Goal: Task Accomplishment & Management: Manage account settings

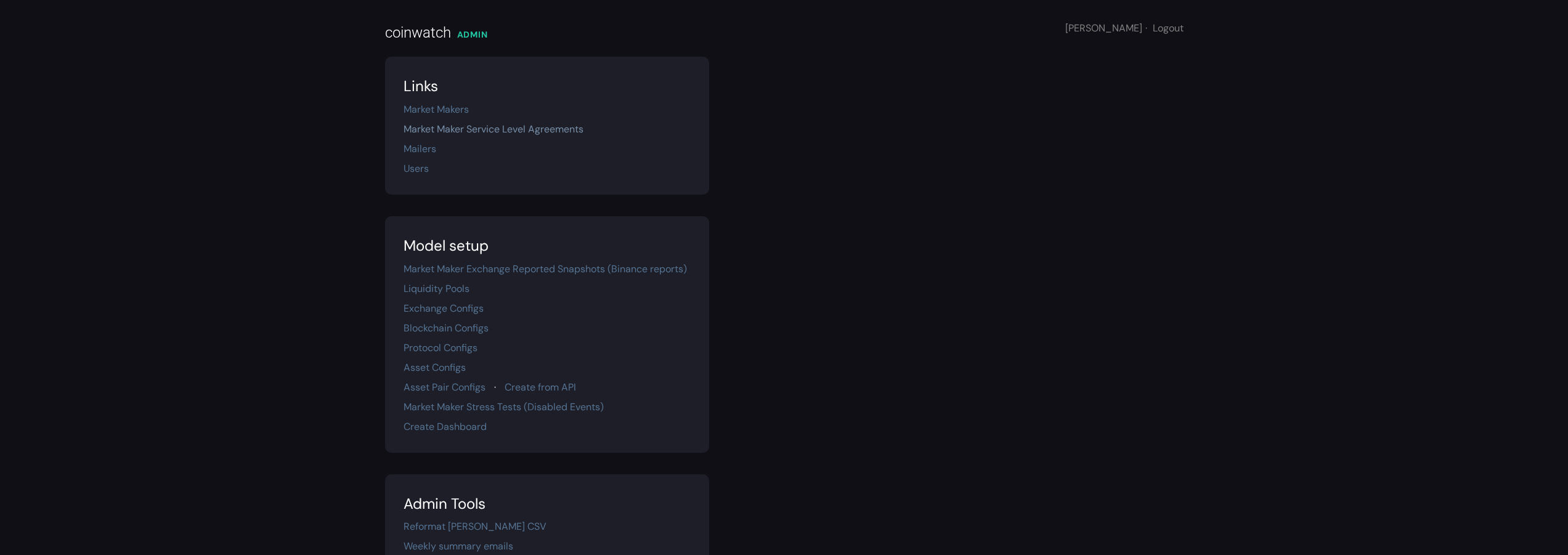
click at [489, 124] on link "Market Maker Service Level Agreements" at bounding box center [493, 129] width 180 height 13
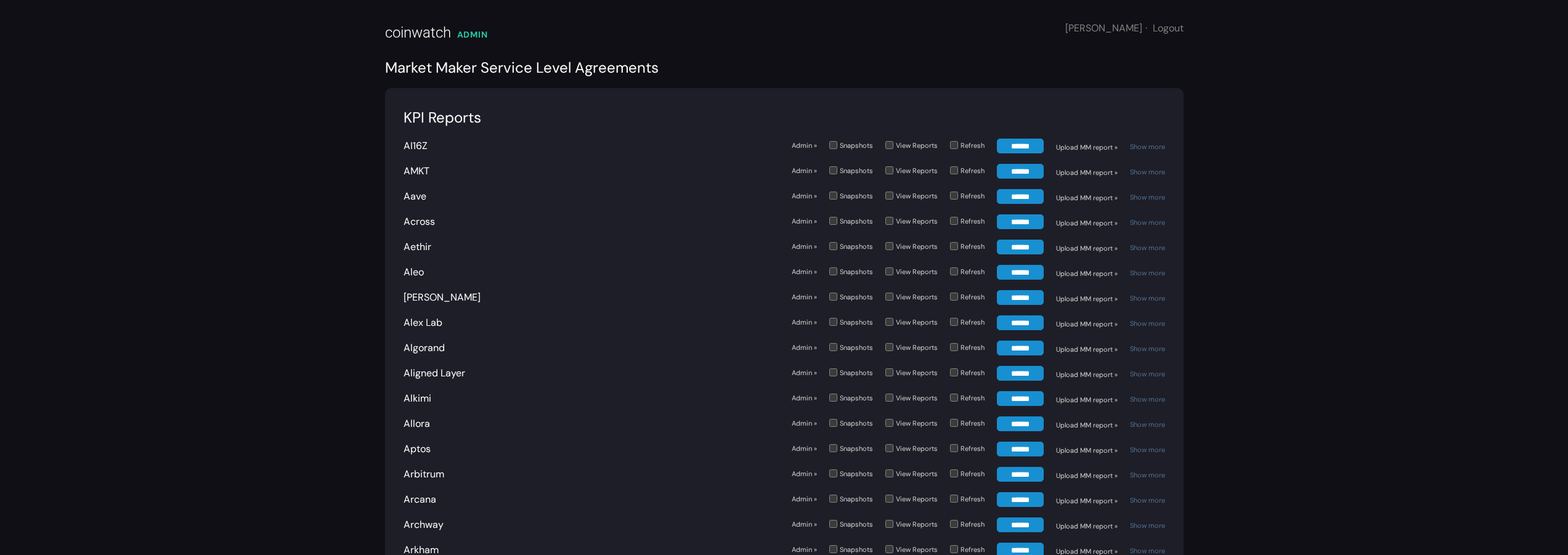
scroll to position [1913, 0]
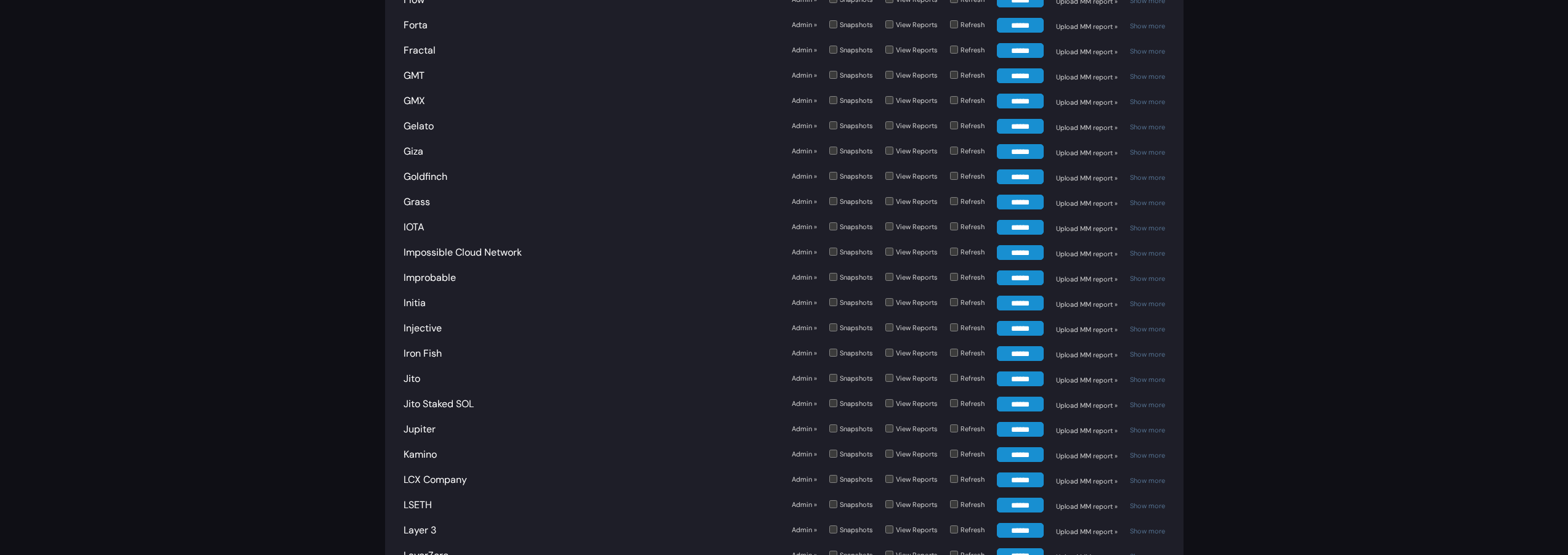
click at [845, 278] on div "Snapshots" at bounding box center [856, 277] width 33 height 10
click at [804, 280] on link "Admin »" at bounding box center [804, 277] width 25 height 10
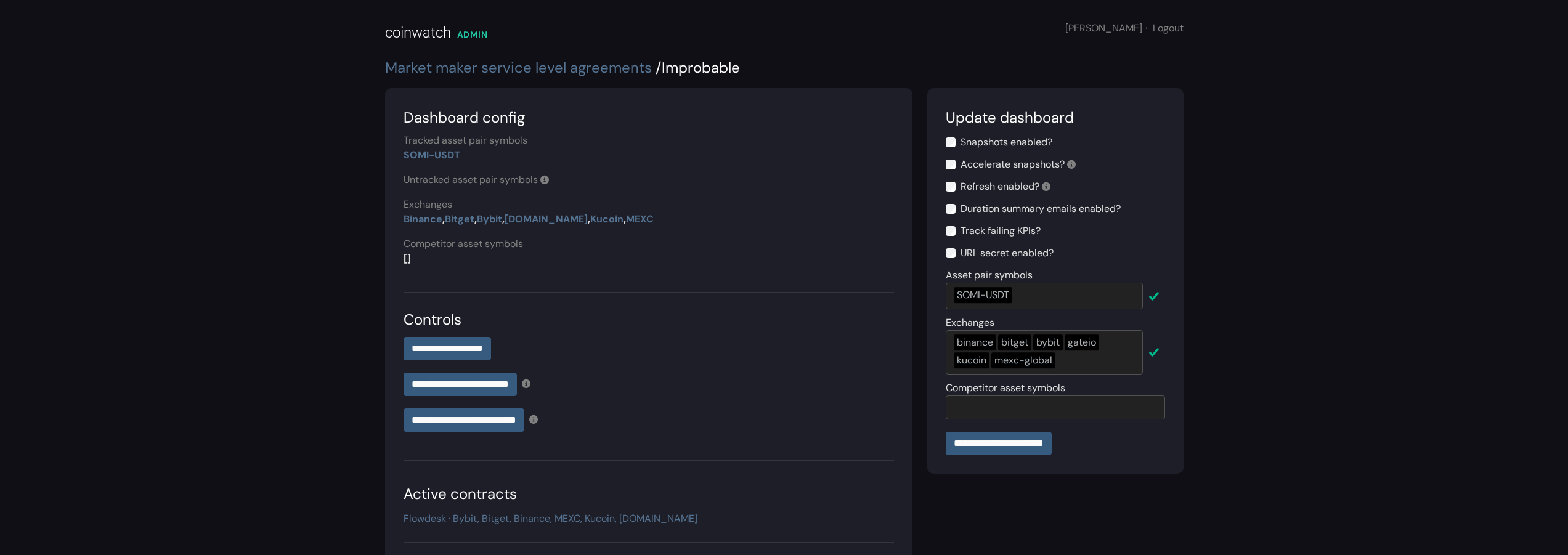
click at [1002, 137] on label "Snapshots enabled?" at bounding box center [1006, 142] width 92 height 15
click at [995, 166] on label "Accelerate snapshots?" at bounding box center [1018, 164] width 115 height 15
click at [999, 187] on label "Refresh enabled?" at bounding box center [1005, 186] width 90 height 15
click at [1017, 232] on label "Track failing KPIs?" at bounding box center [1000, 230] width 80 height 15
click at [1019, 446] on input "**********" at bounding box center [998, 443] width 106 height 24
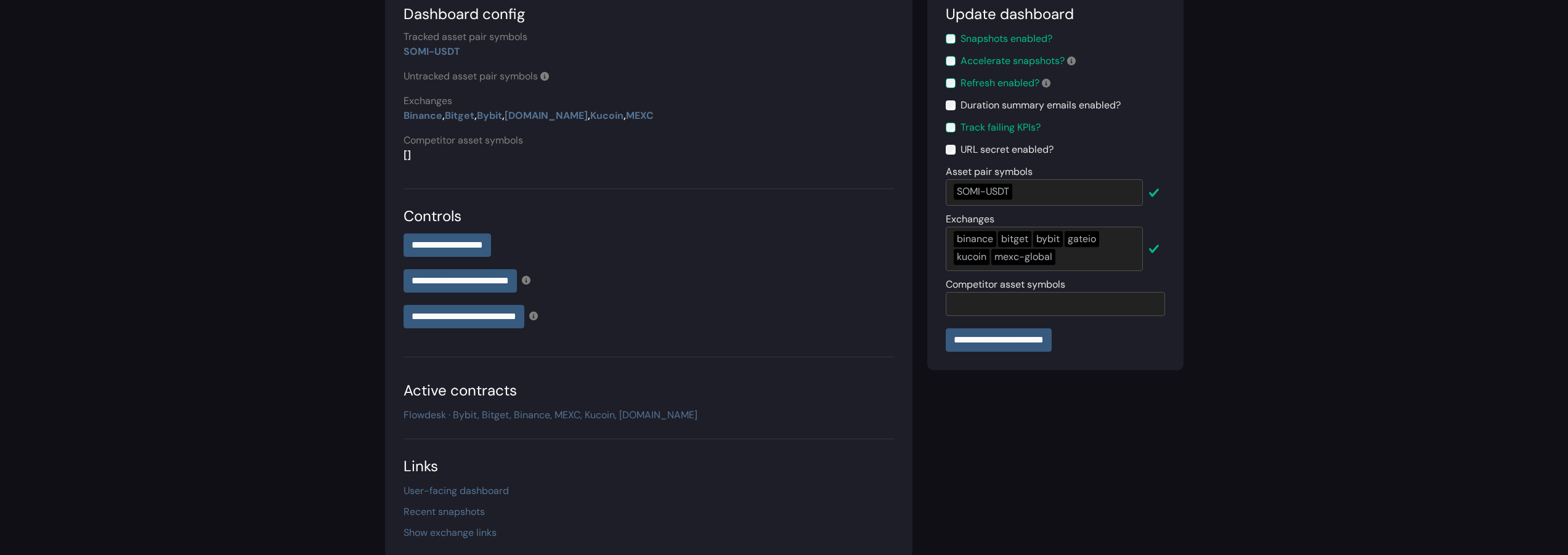
scroll to position [107, 0]
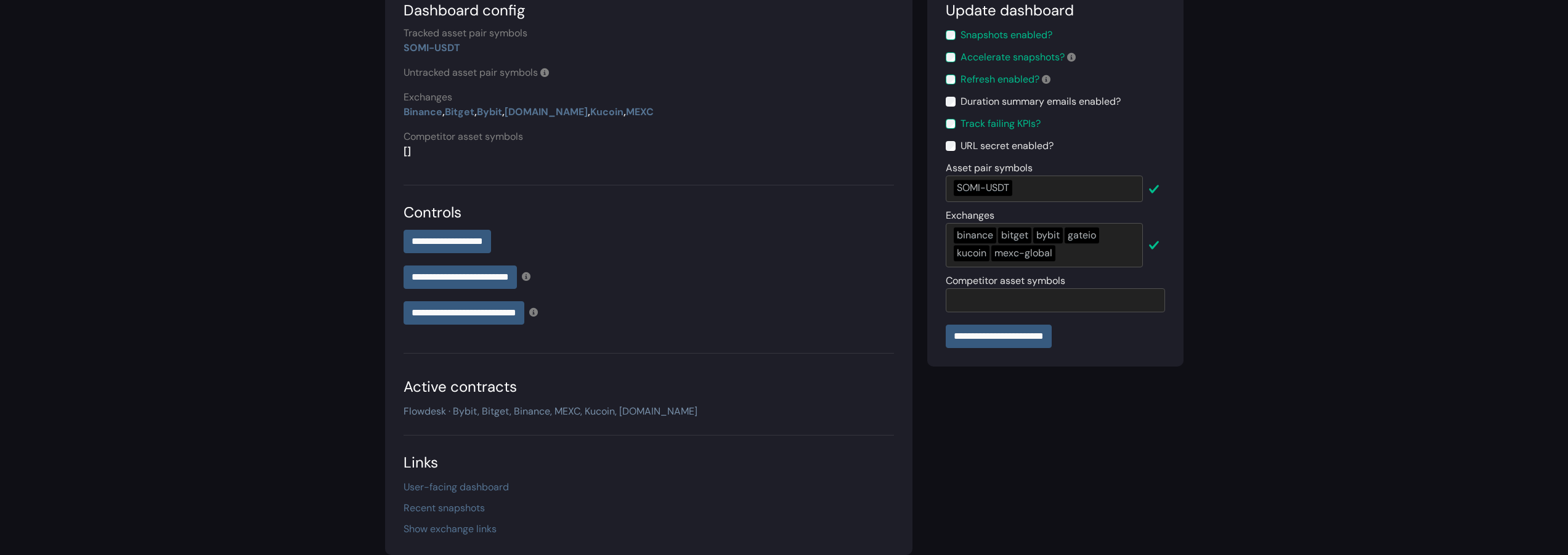
click at [512, 415] on link "Flowdesk · Bybit, Bitget, Binance, MEXC, Kucoin, [DOMAIN_NAME]" at bounding box center [550, 411] width 294 height 13
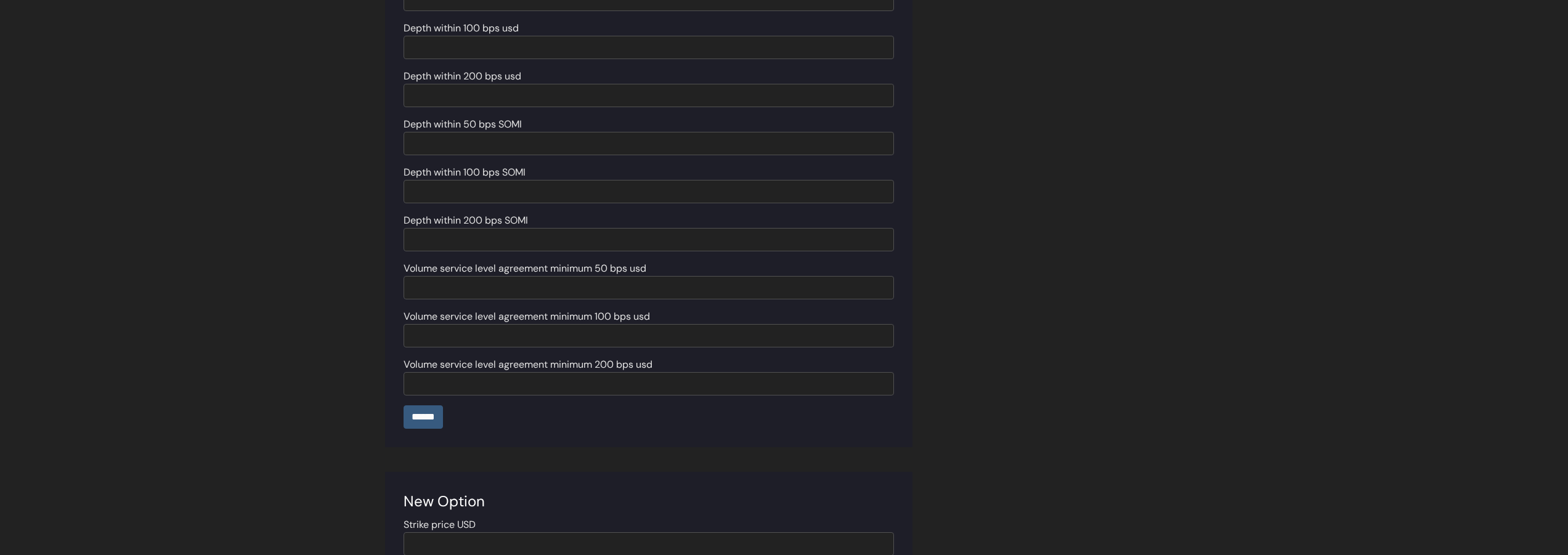
scroll to position [1753, 0]
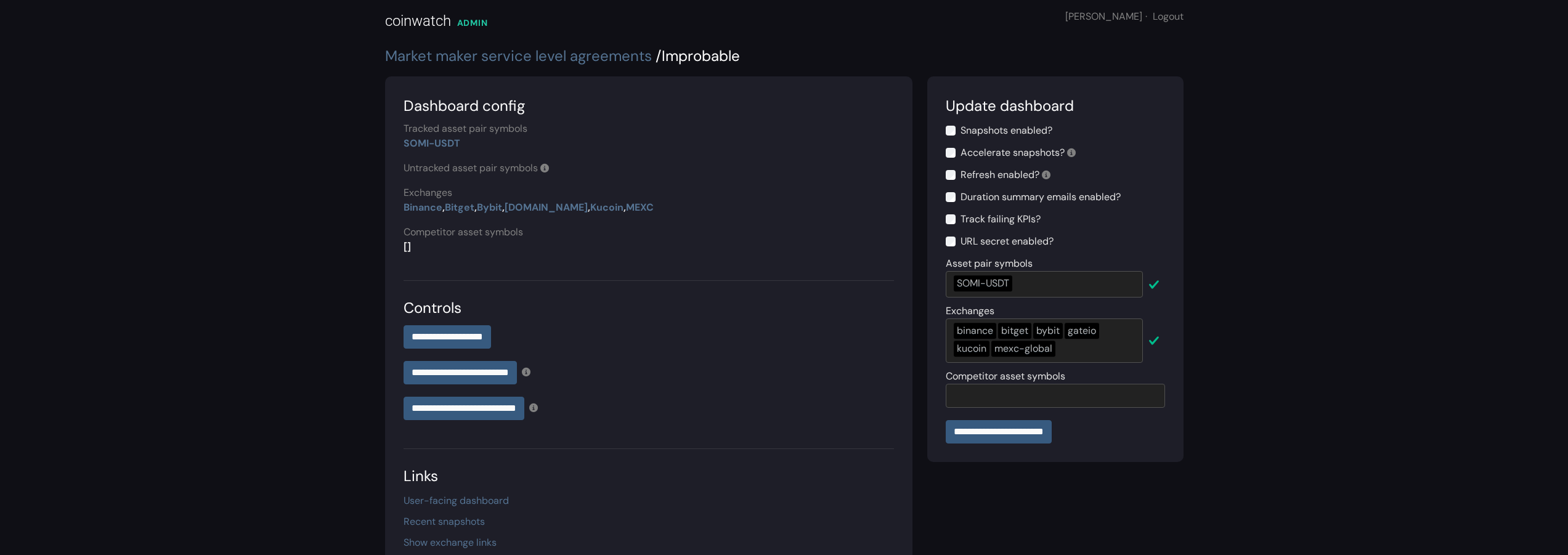
scroll to position [25, 0]
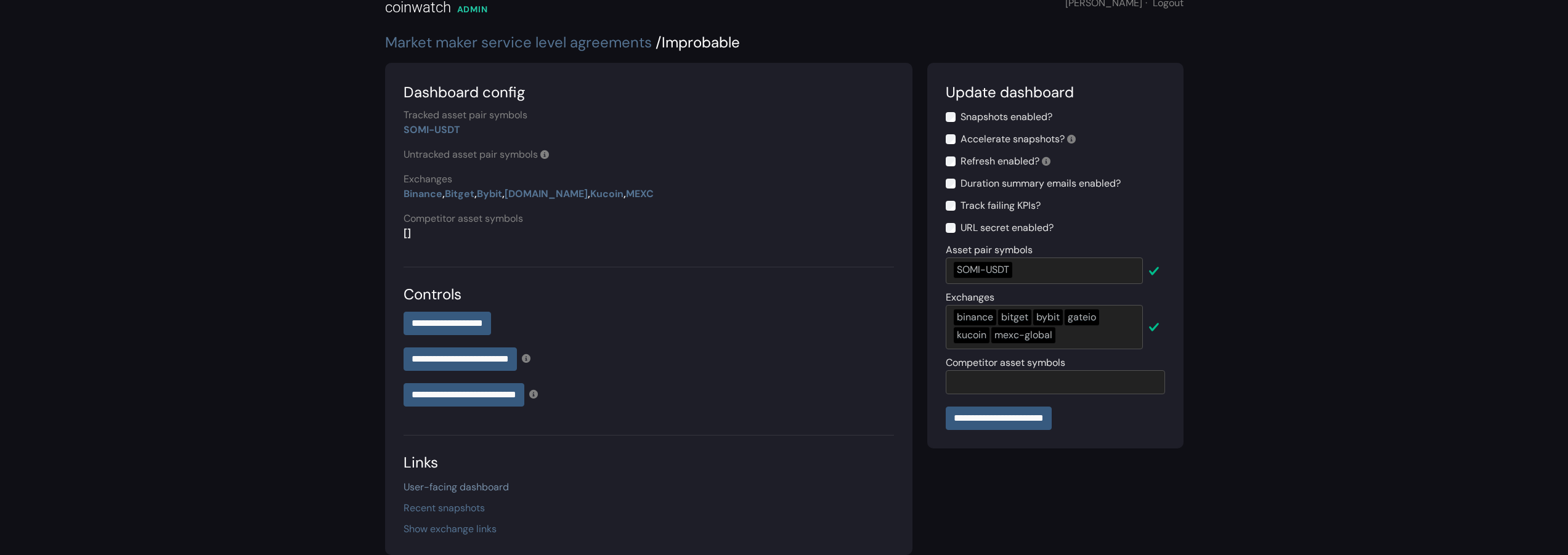
click at [493, 492] on link "User-facing dashboard" at bounding box center [456, 487] width 105 height 13
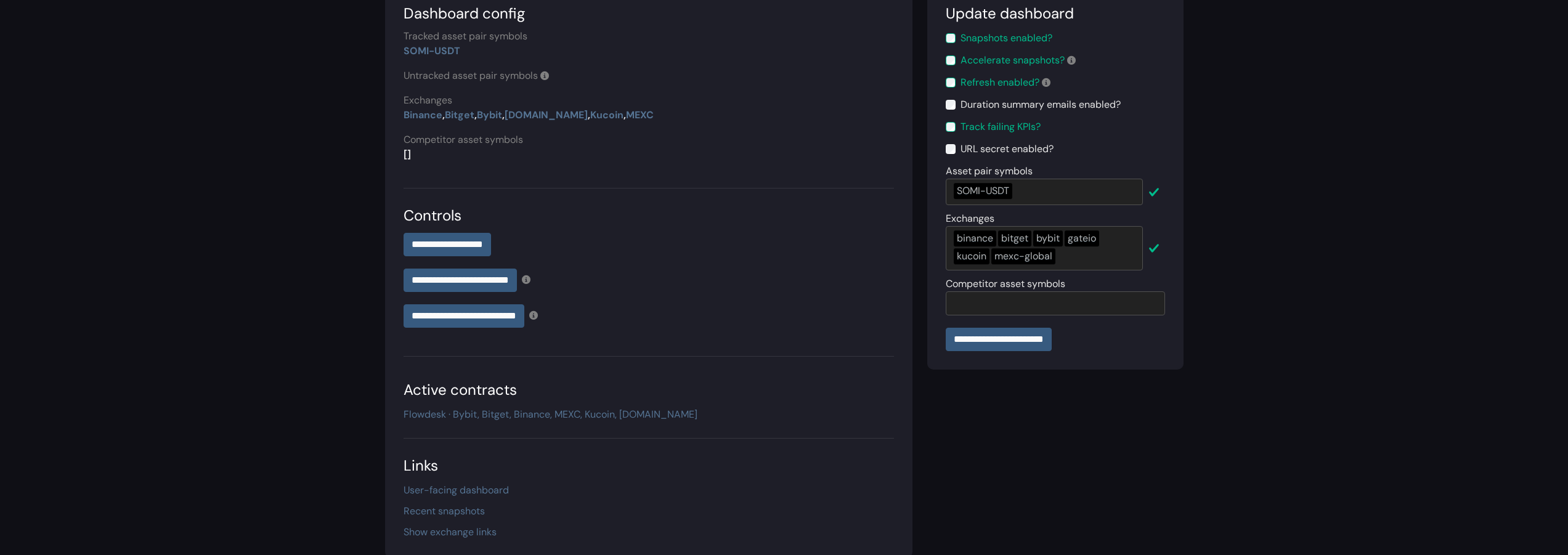
scroll to position [107, 0]
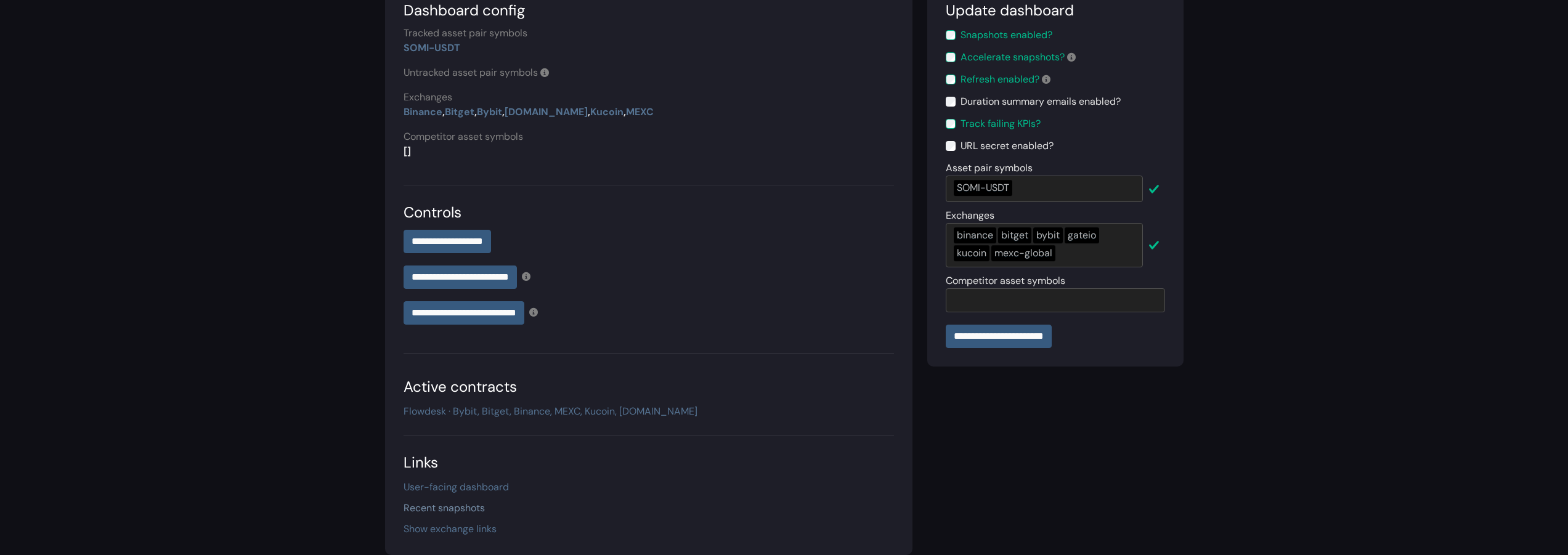
click at [480, 508] on link "Recent snapshots" at bounding box center [444, 508] width 81 height 13
click at [1108, 261] on div "binance bitget bybit gateio kucoin mexc-global" at bounding box center [1044, 245] width 197 height 44
type input "*"
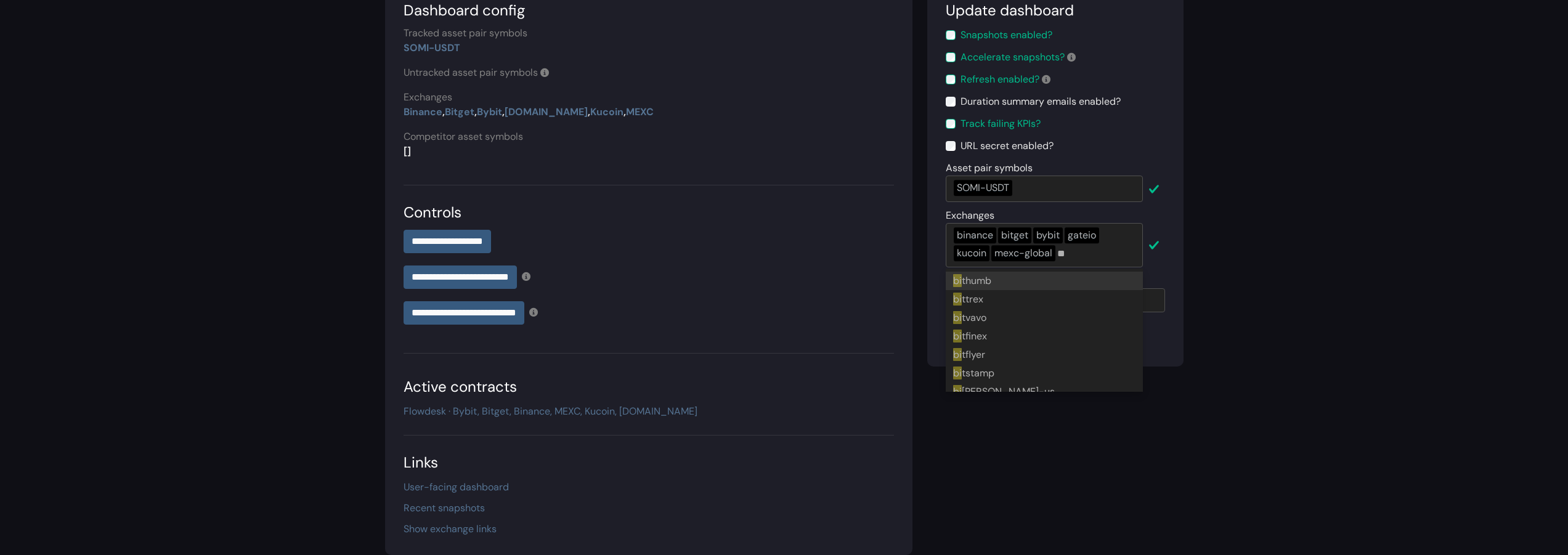
type input "*"
click at [1266, 412] on main "**********" at bounding box center [784, 224] width 1568 height 662
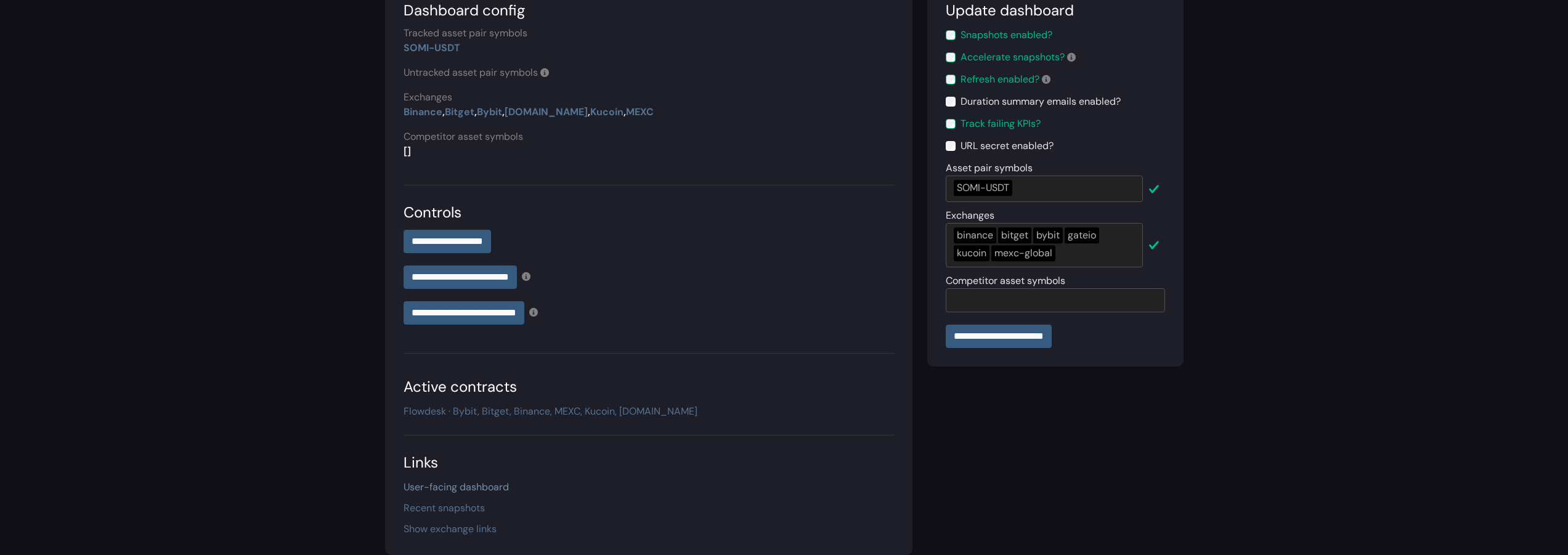
click at [466, 487] on link "User-facing dashboard" at bounding box center [456, 487] width 105 height 13
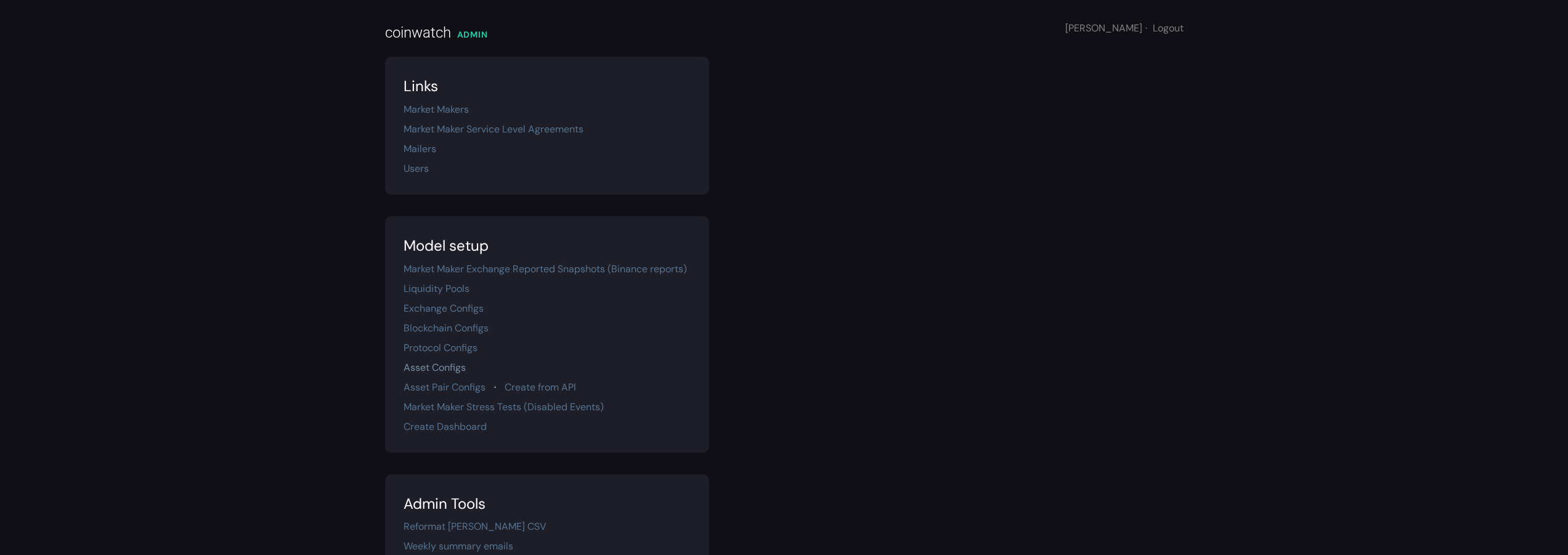
click at [436, 364] on link "Asset Configs" at bounding box center [434, 367] width 62 height 13
click at [448, 387] on link "Asset Pair Configs" at bounding box center [445, 387] width 82 height 13
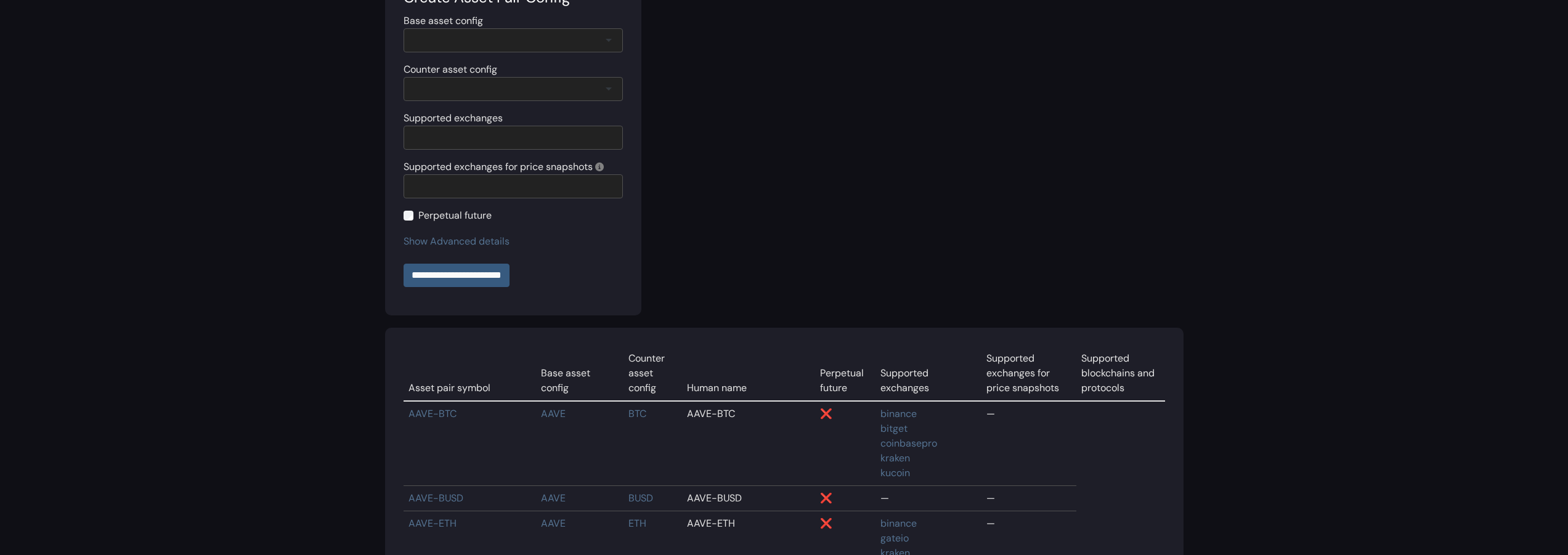
scroll to position [47094, 0]
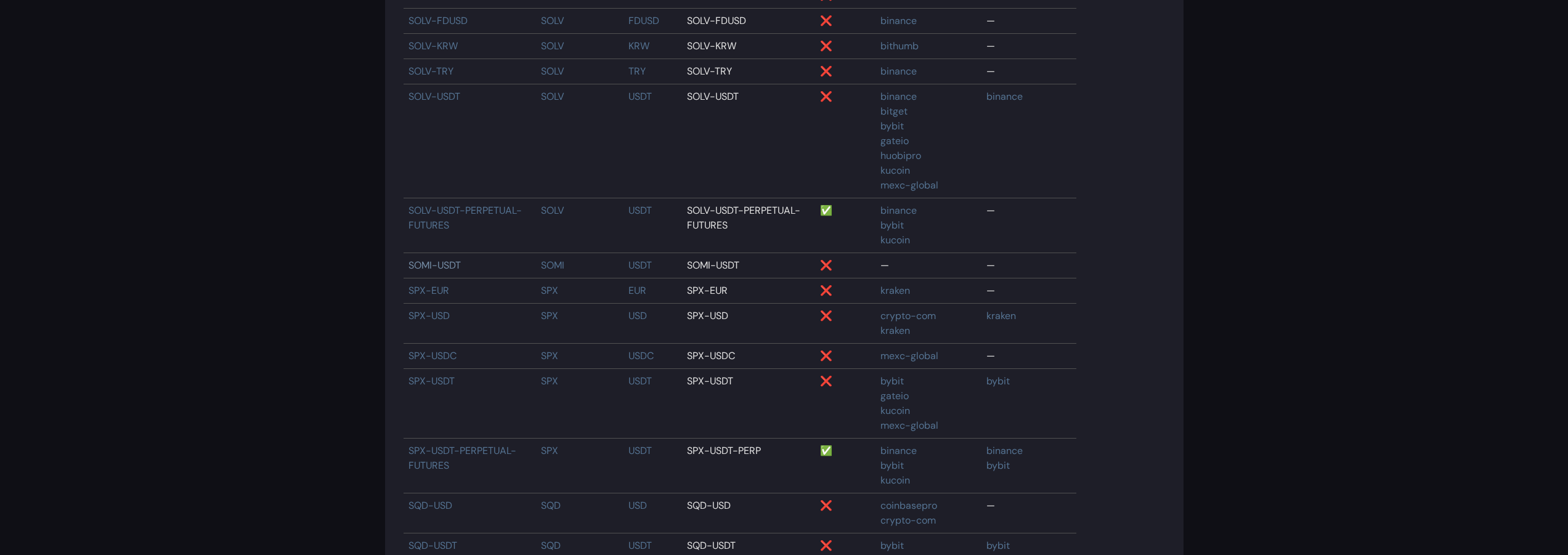
click at [455, 271] on link "SOMI-USDT" at bounding box center [435, 265] width 53 height 13
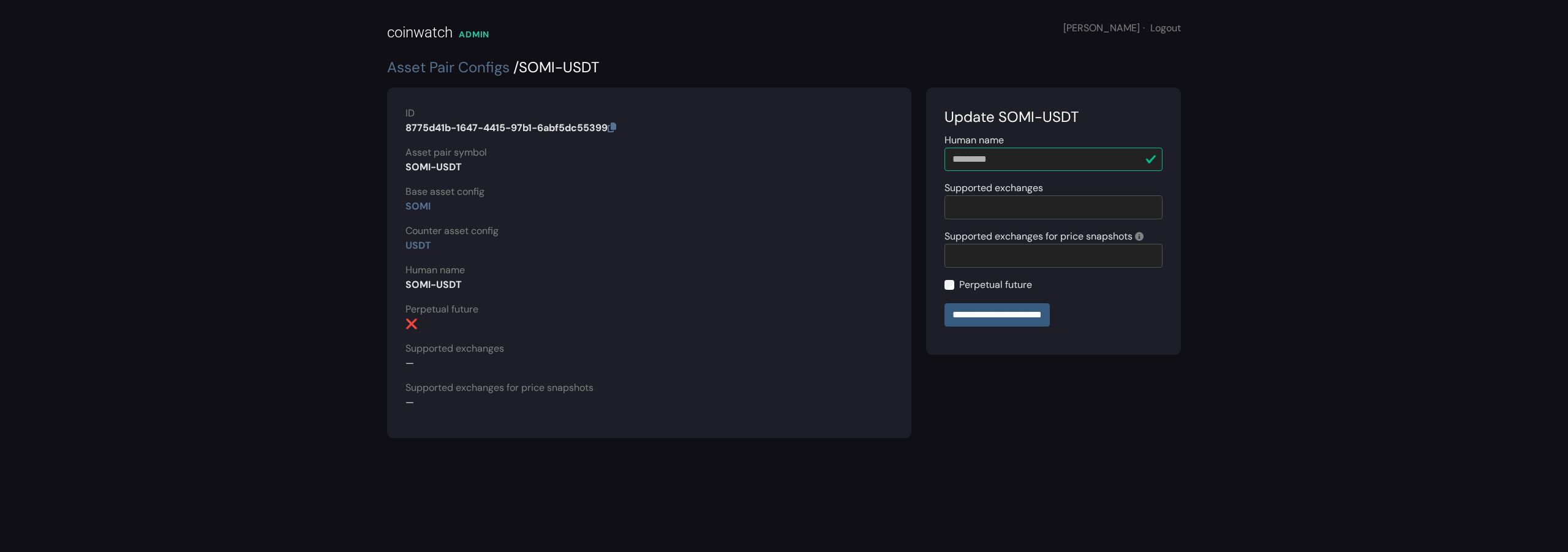
click at [1032, 204] on div at bounding box center [1053, 208] width 218 height 24
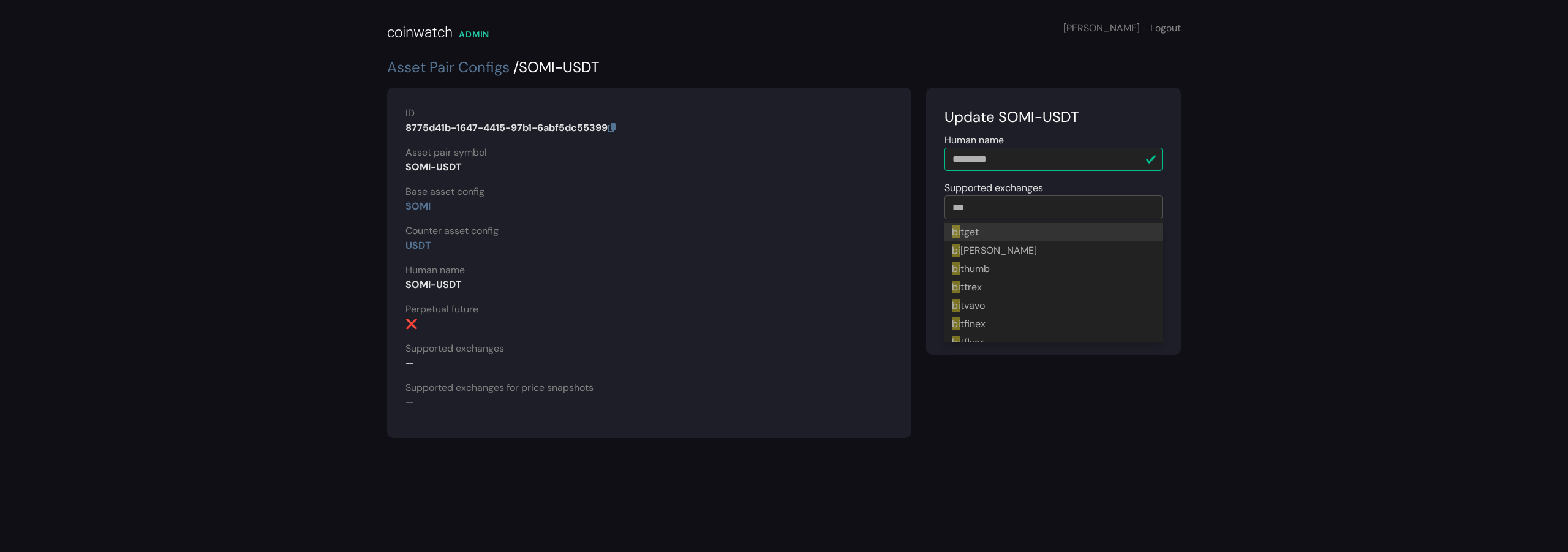
type input "****"
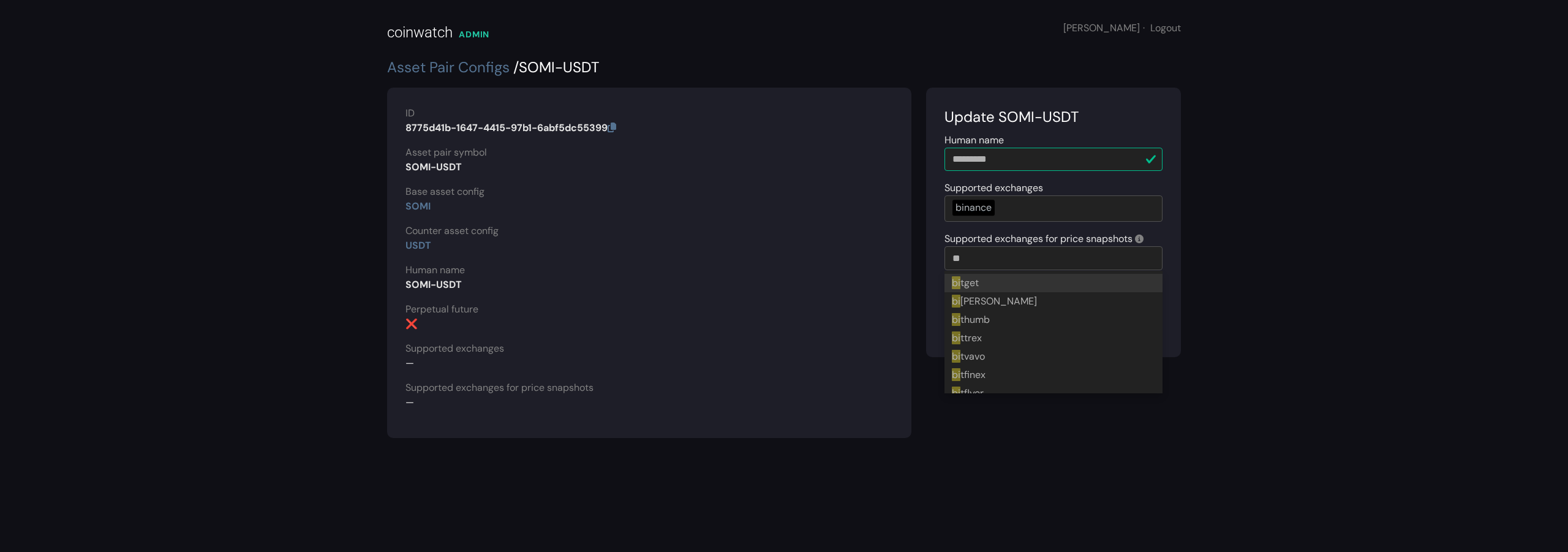
type input "***"
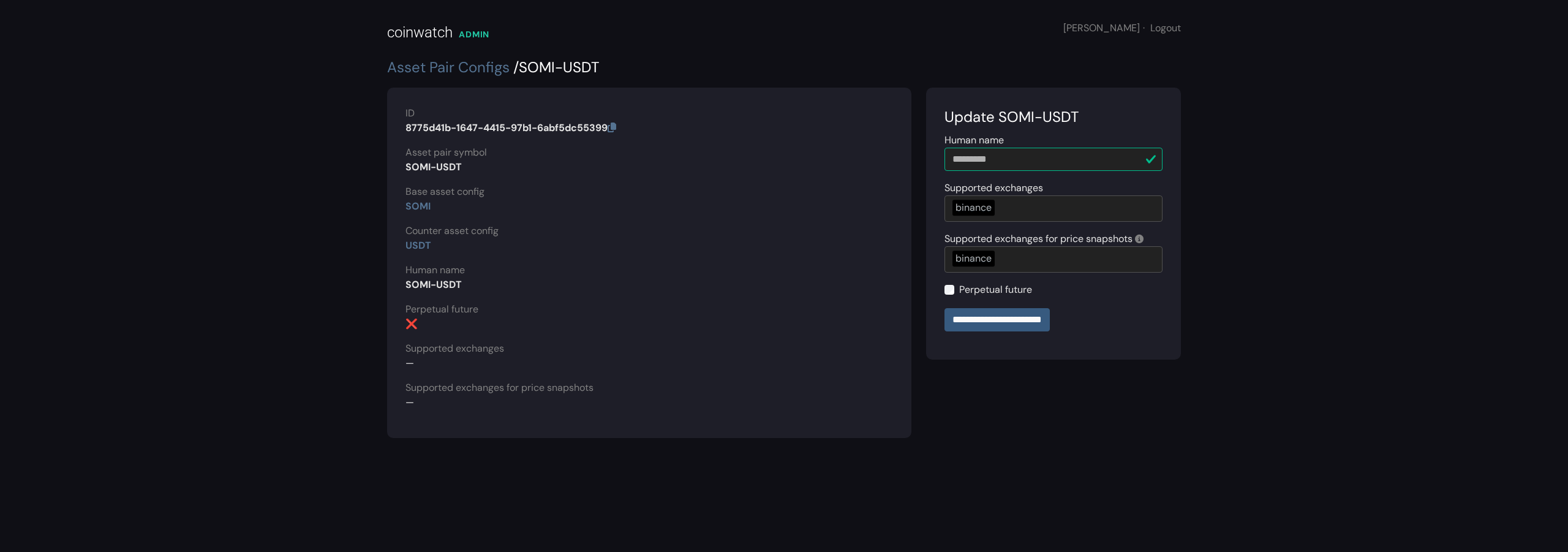
click at [1320, 358] on main "coinwatch ADMIN Justin · Logout Asset Pair Configs / SOMI-USDT ID 8775d41b-1647…" at bounding box center [784, 276] width 1568 height 552
click at [1000, 319] on input "**********" at bounding box center [997, 320] width 105 height 24
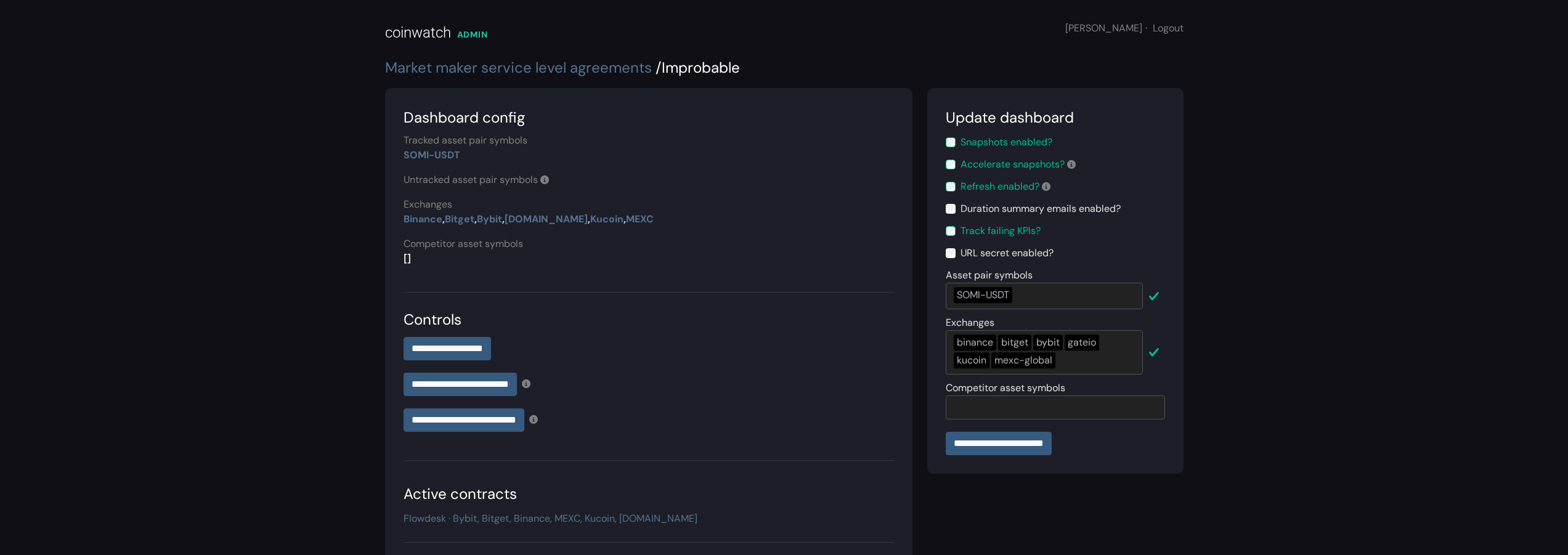
scroll to position [106, 0]
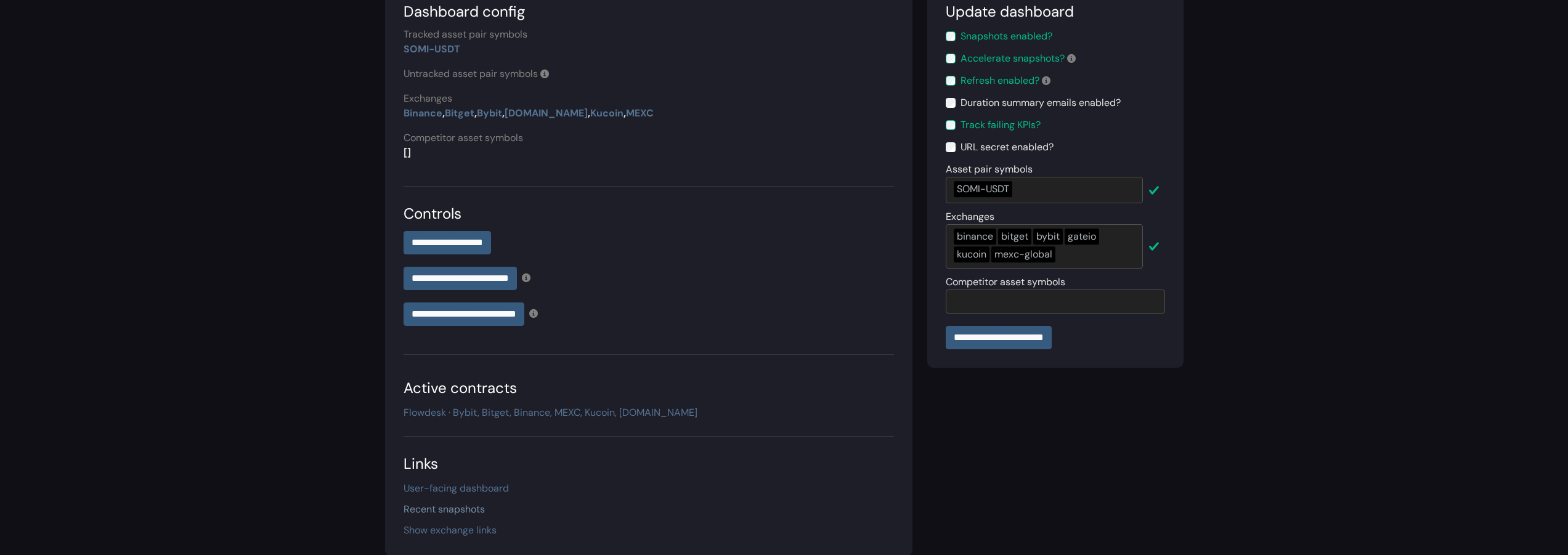
click at [459, 508] on link "Recent snapshots" at bounding box center [444, 509] width 81 height 13
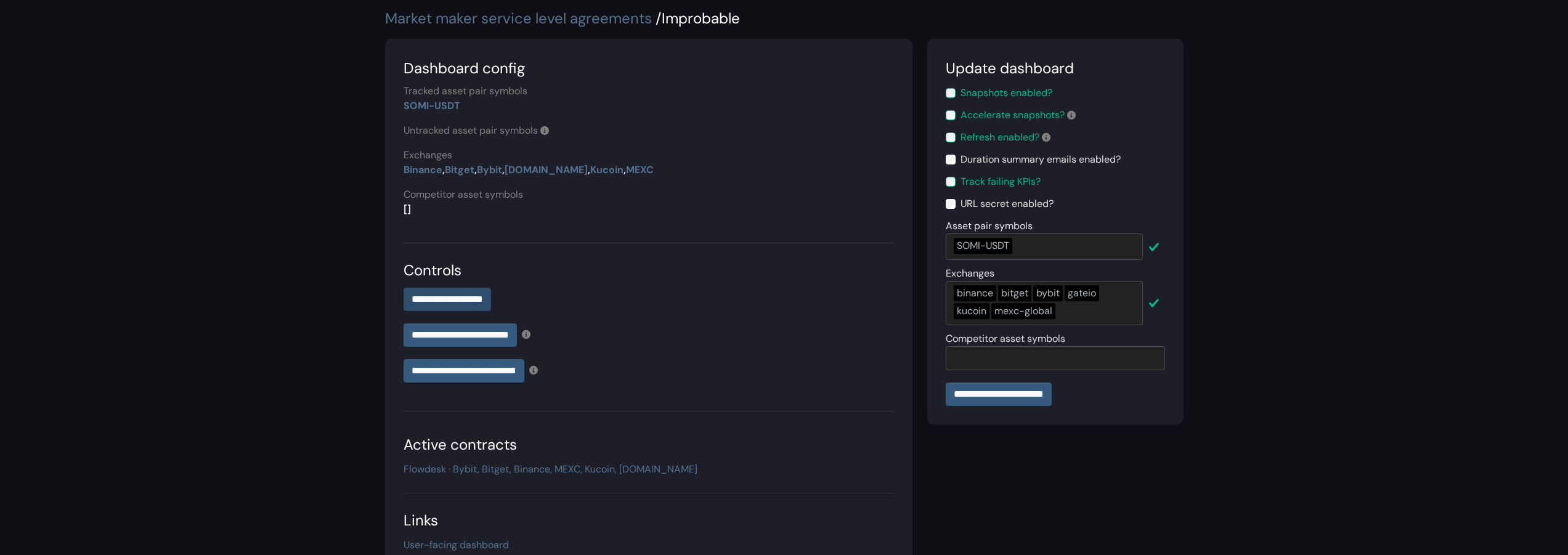
scroll to position [23, 0]
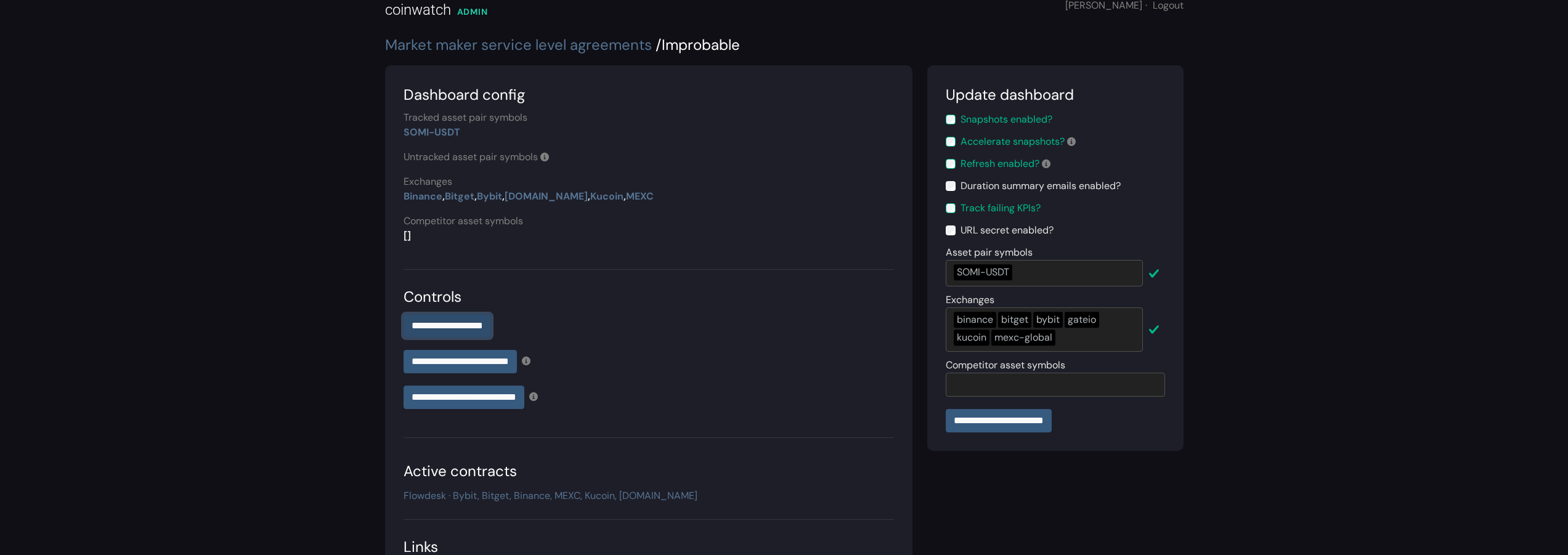
click at [480, 326] on input "**********" at bounding box center [447, 326] width 88 height 24
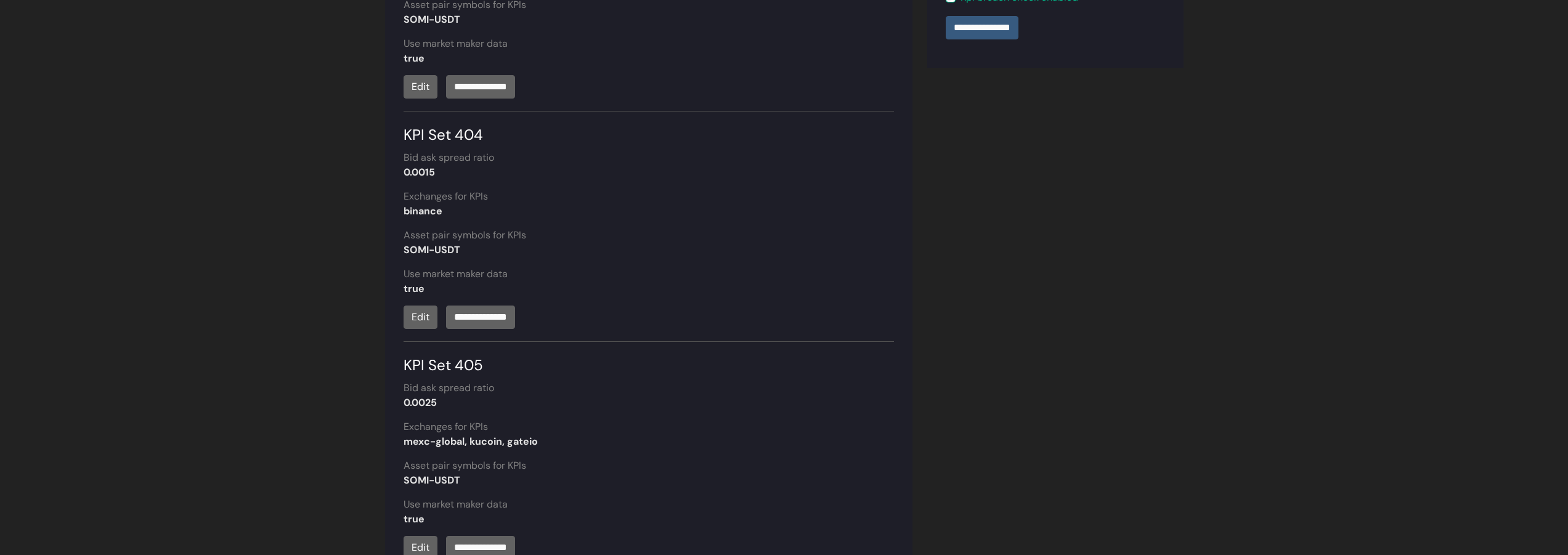
scroll to position [428, 0]
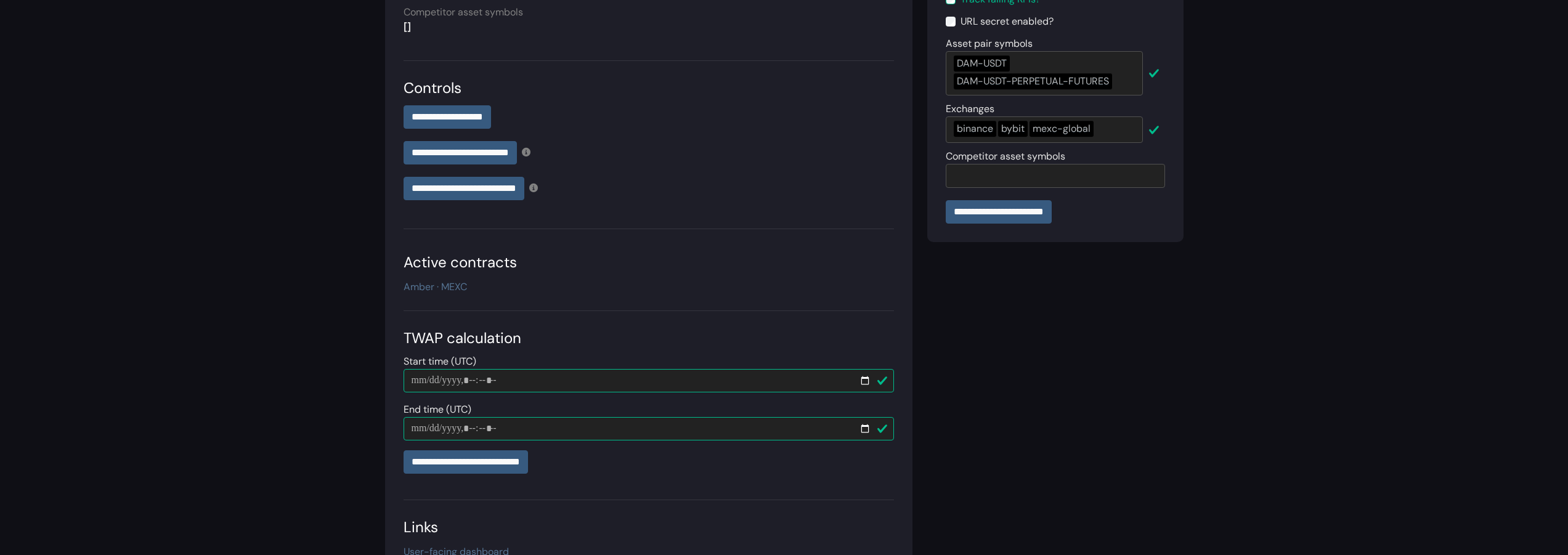
scroll to position [296, 0]
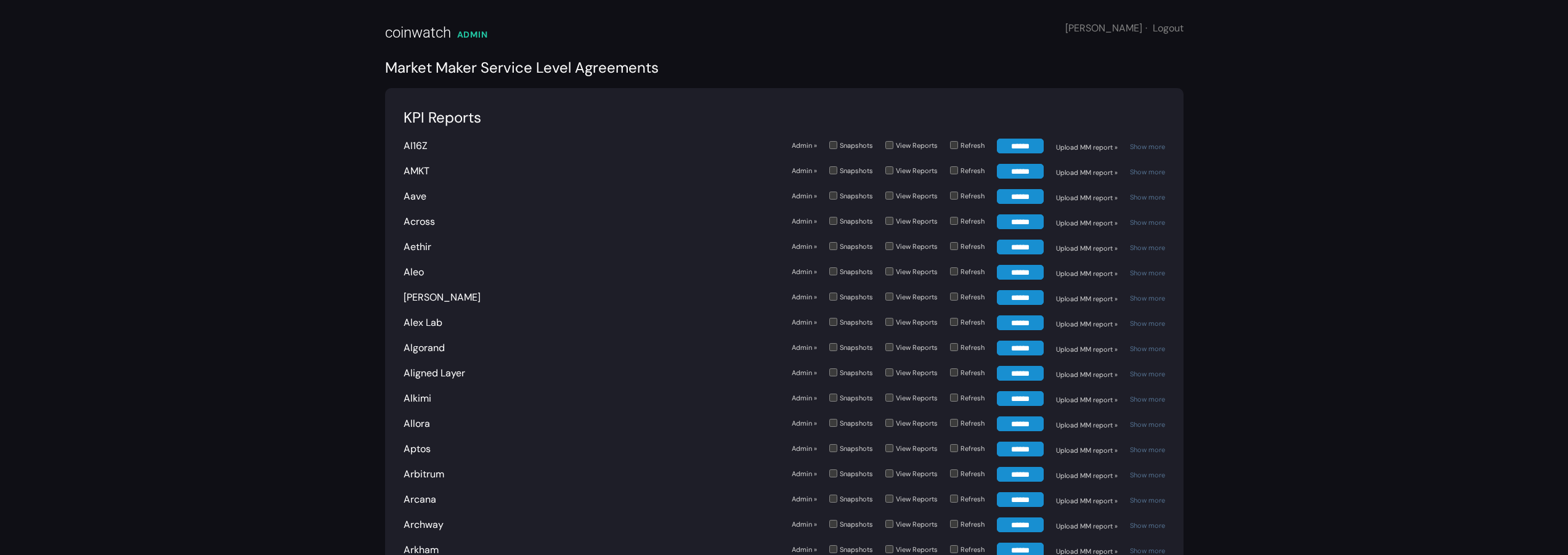
click at [421, 31] on div "coinwatch" at bounding box center [418, 33] width 66 height 22
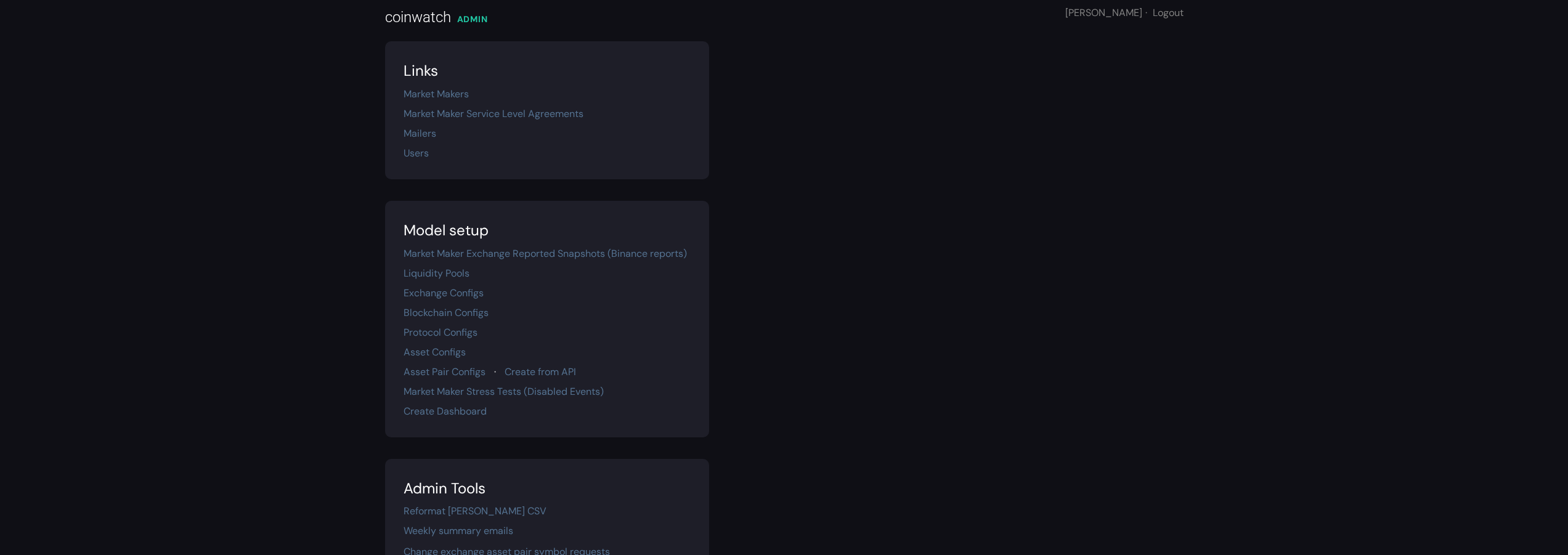
scroll to position [16, 0]
click at [457, 350] on link "Asset Configs" at bounding box center [434, 351] width 62 height 13
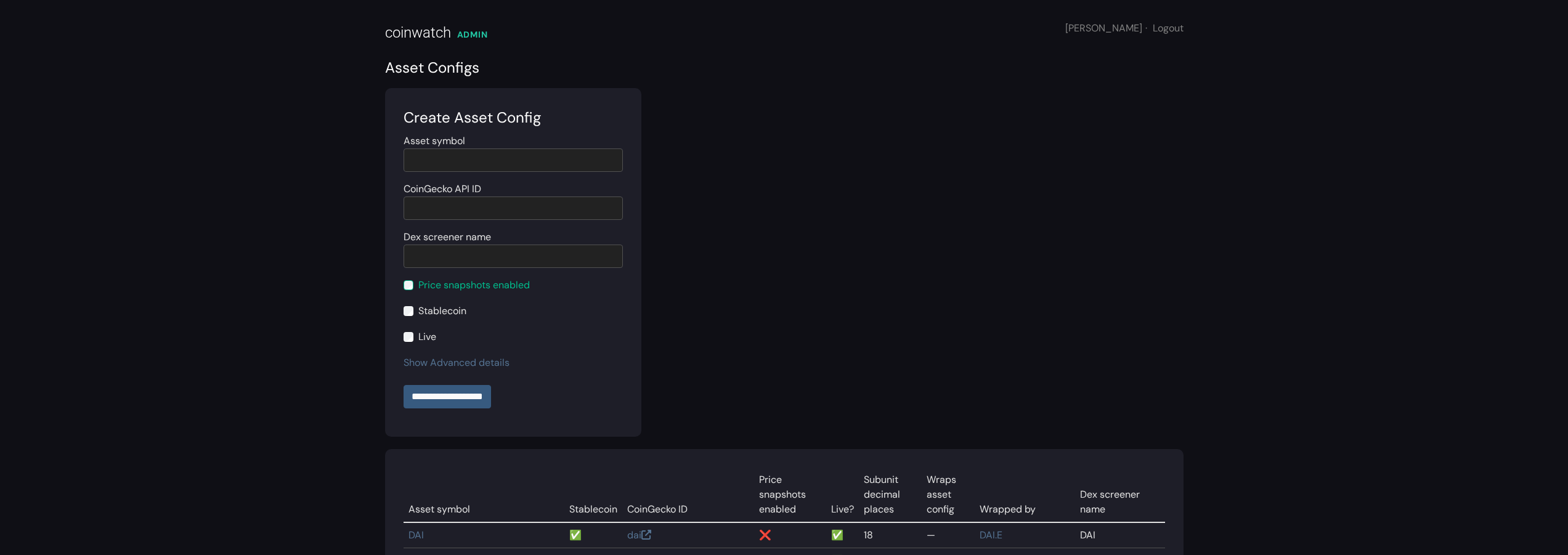
scroll to position [1217, 0]
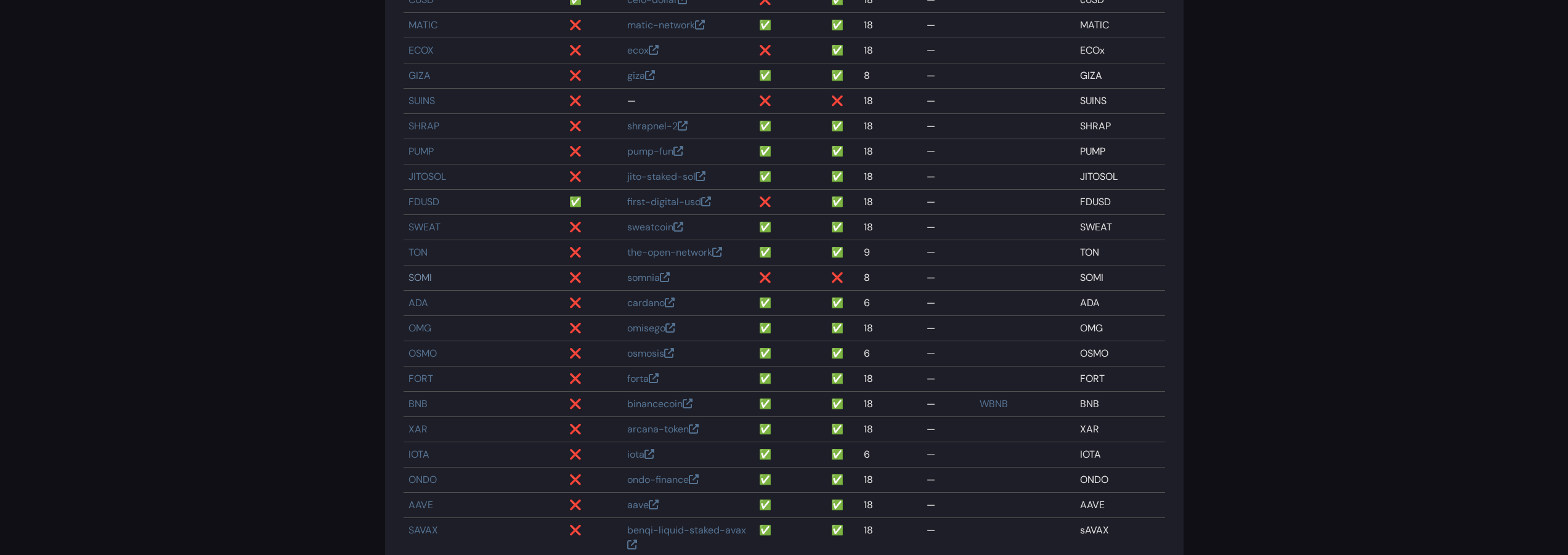
click at [425, 281] on link "SOMI" at bounding box center [420, 277] width 24 height 13
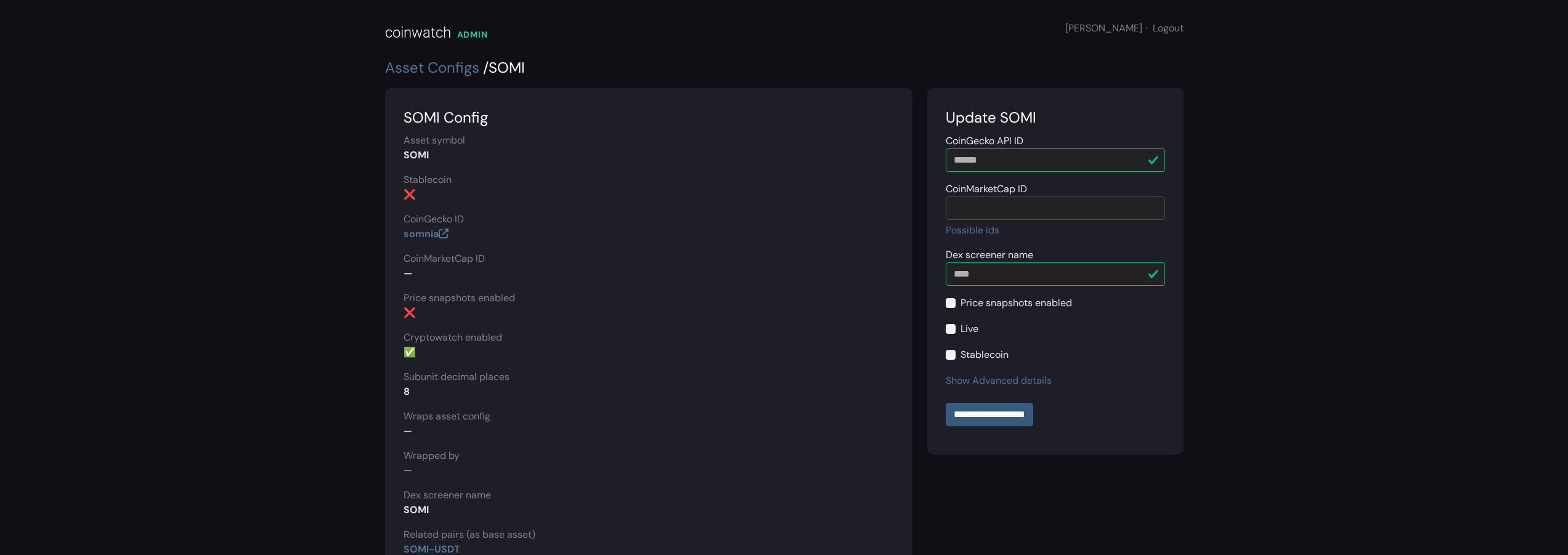
click at [976, 330] on label "Live" at bounding box center [969, 328] width 18 height 15
click at [993, 301] on label "Price snapshots enabled" at bounding box center [1016, 303] width 111 height 15
click at [1013, 417] on input "**********" at bounding box center [989, 414] width 88 height 24
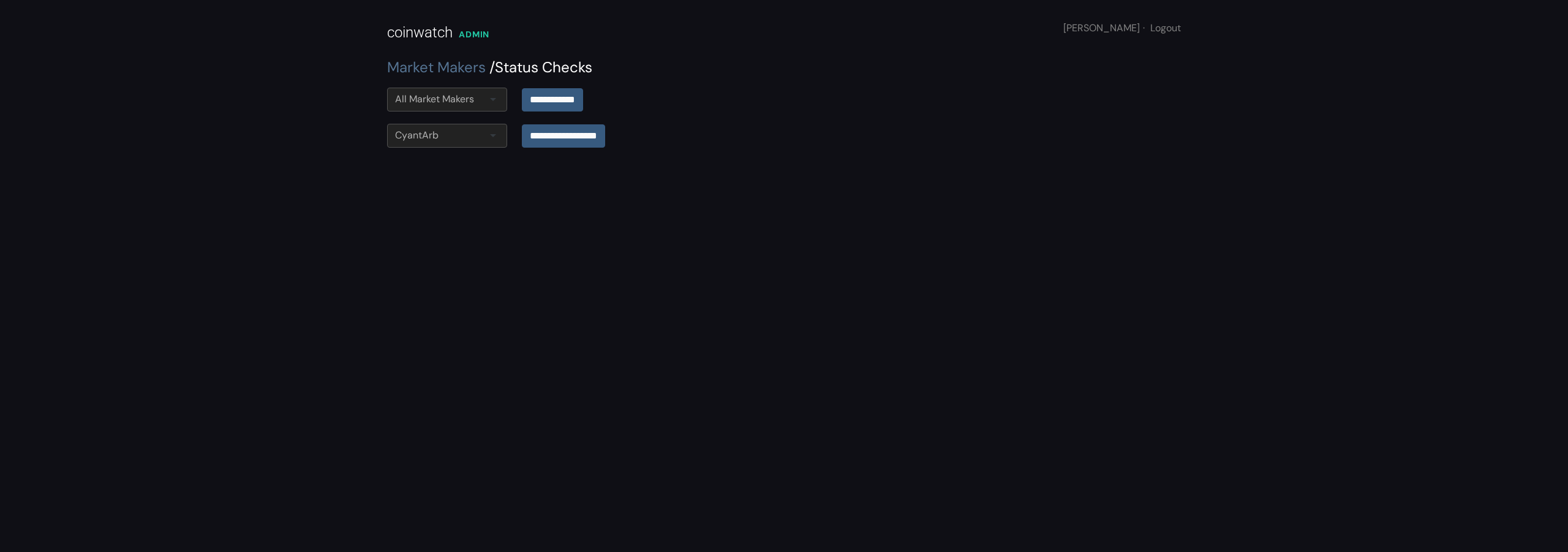
click at [418, 99] on div "All Market Makers" at bounding box center [434, 99] width 79 height 15
click at [558, 101] on input "**********" at bounding box center [552, 99] width 61 height 24
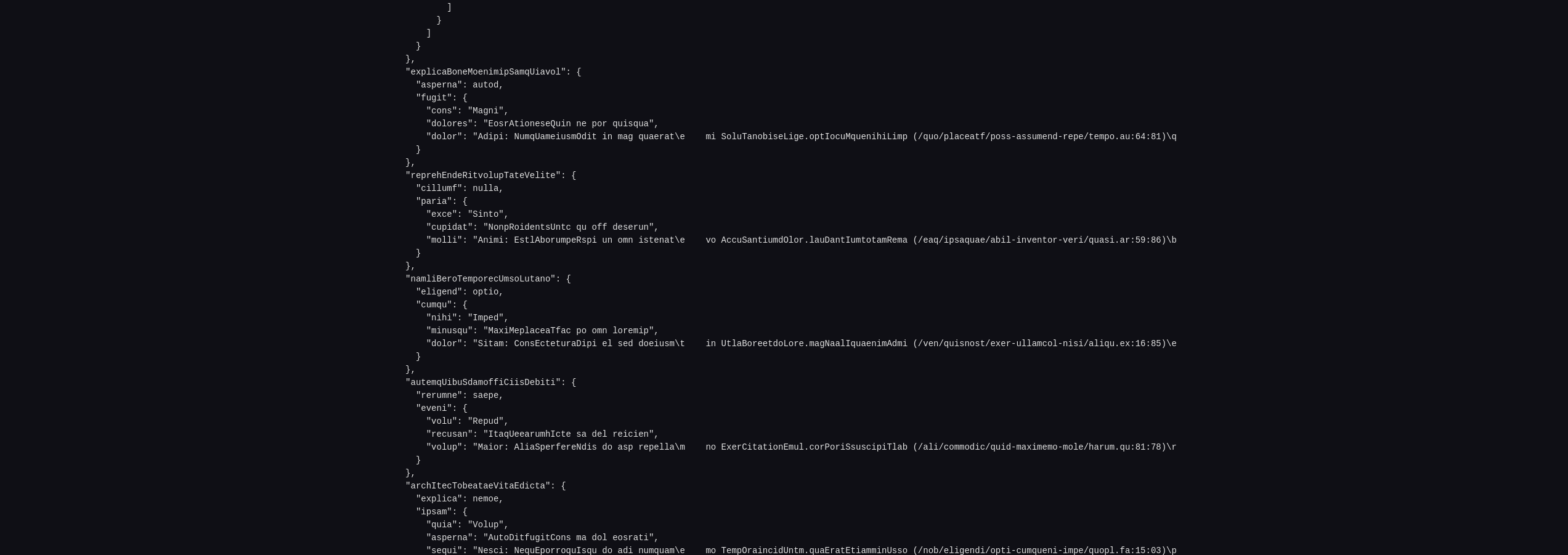
scroll to position [869, 0]
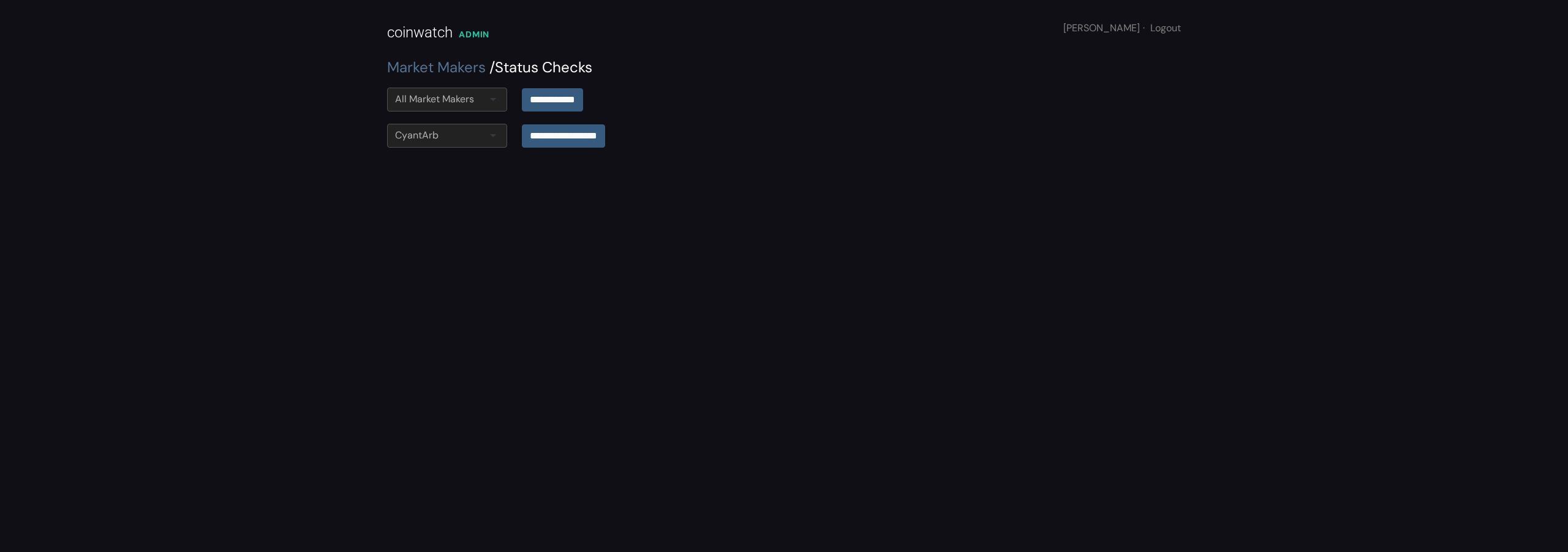
click at [481, 104] on div "All Market Makers" at bounding box center [447, 100] width 120 height 24
click at [568, 106] on input "**********" at bounding box center [552, 99] width 61 height 24
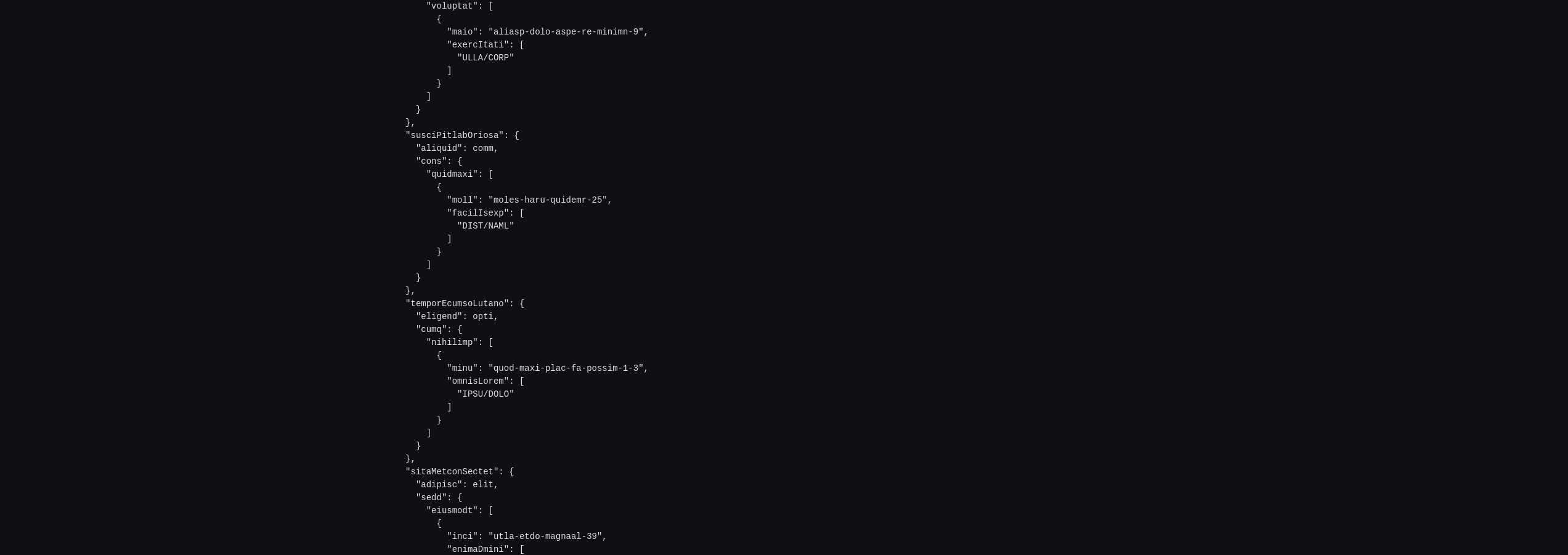
scroll to position [1009, 0]
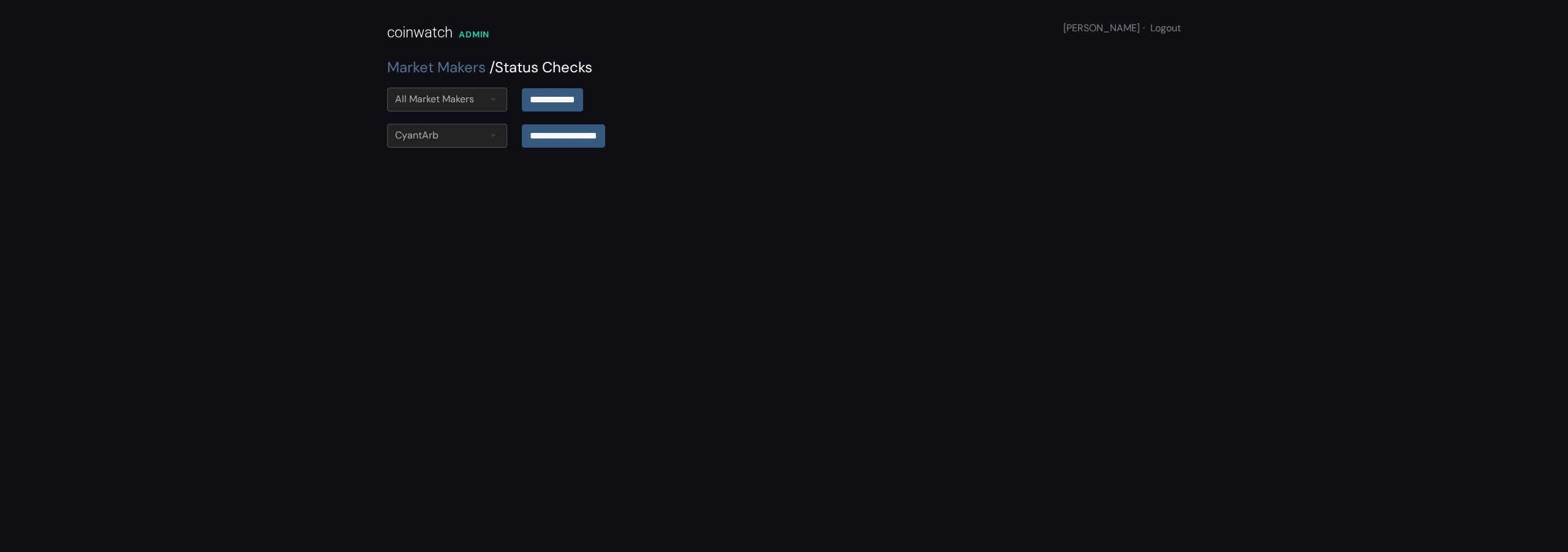
click at [492, 103] on div "All Market Makers" at bounding box center [447, 100] width 120 height 24
click at [583, 95] on input "**********" at bounding box center [552, 99] width 61 height 24
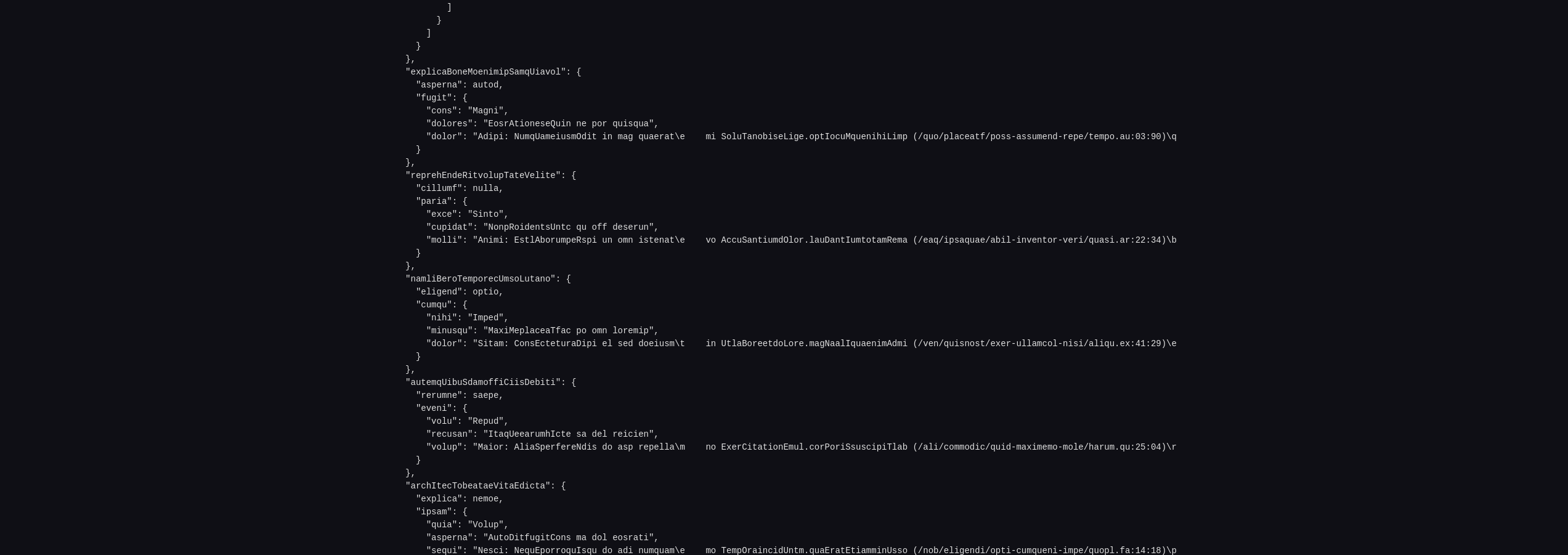
scroll to position [869, 0]
